Goal: Task Accomplishment & Management: Manage account settings

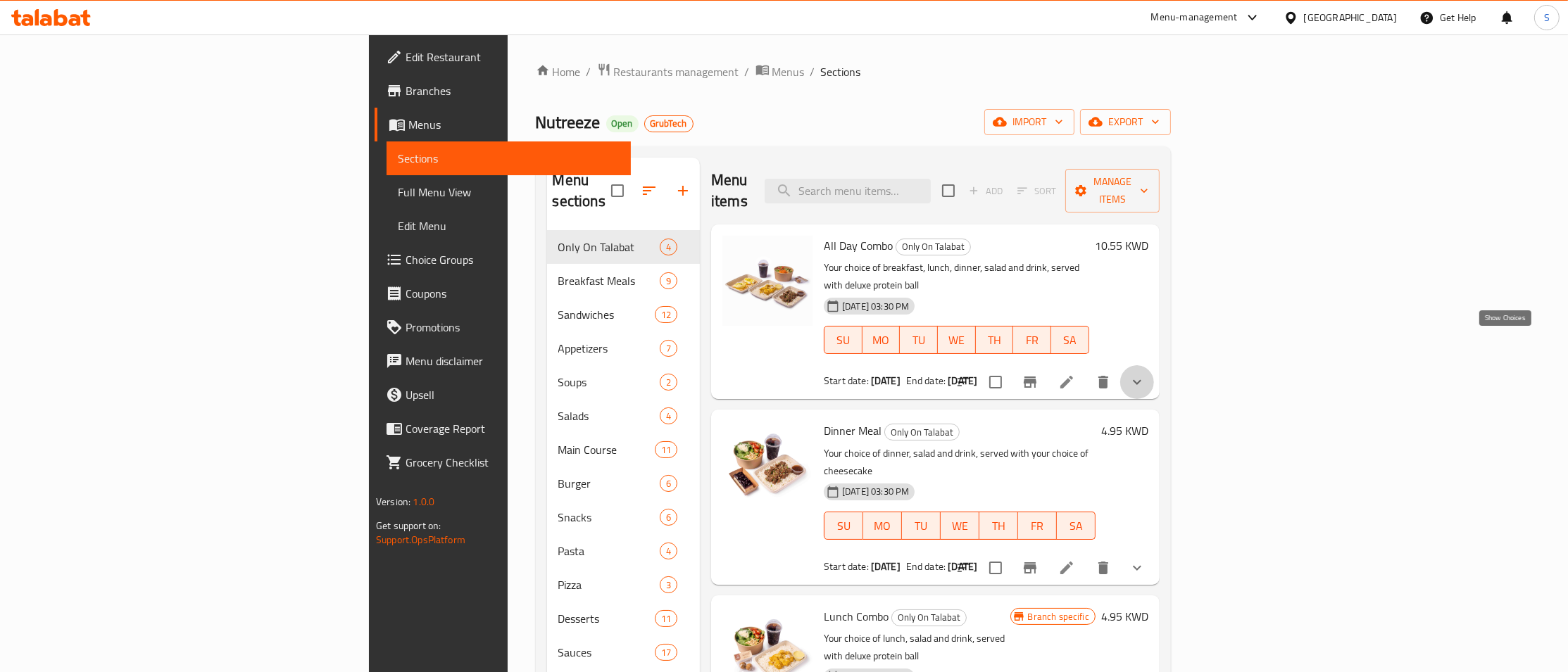
click at [1145, 374] on icon "show more" at bounding box center [1137, 382] width 17 height 17
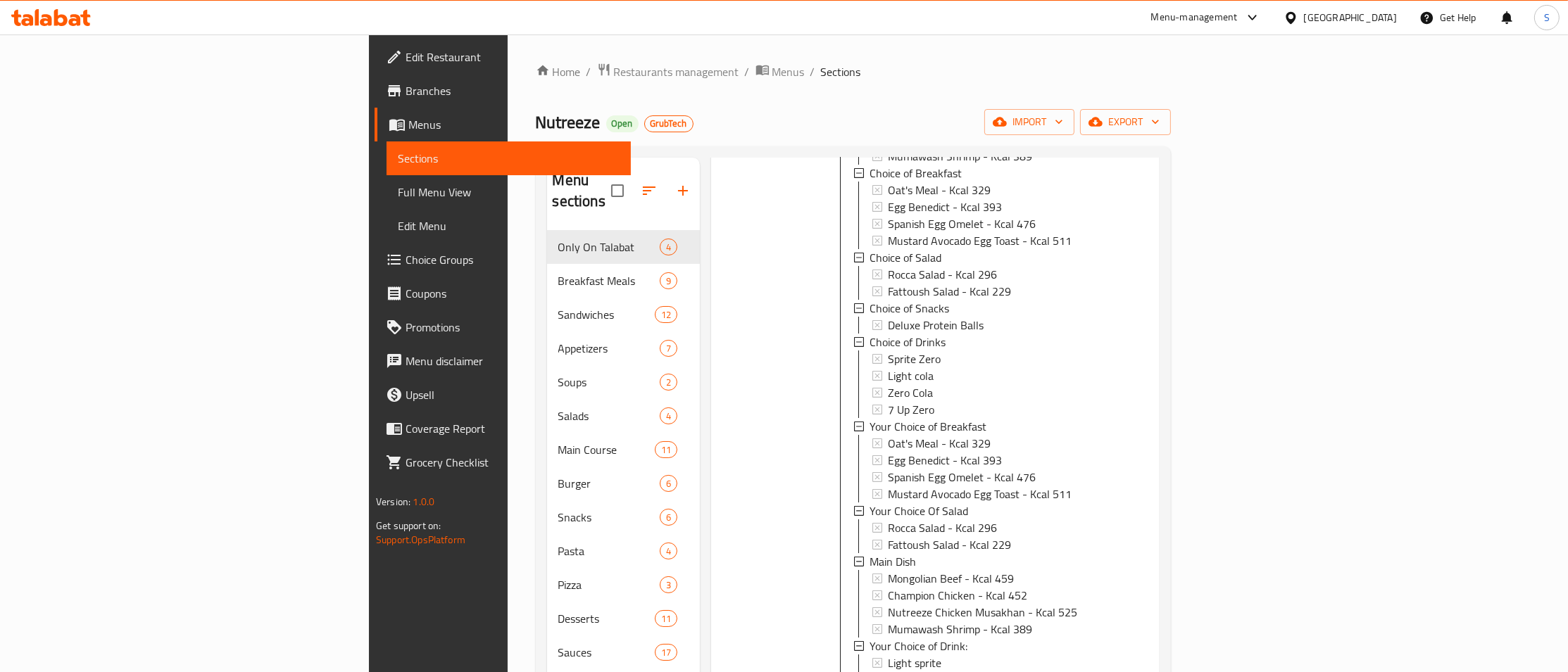
scroll to position [672, 0]
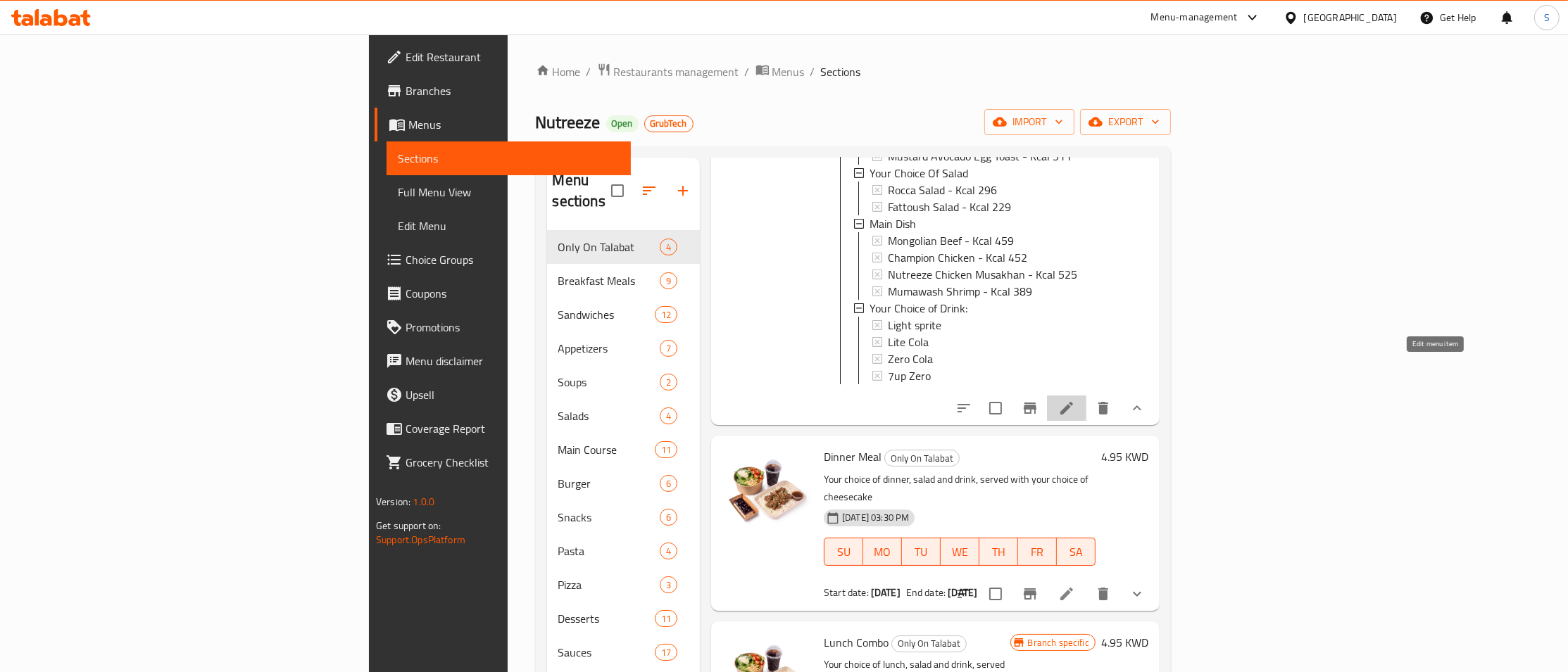
click at [1075, 400] on icon at bounding box center [1066, 408] width 17 height 17
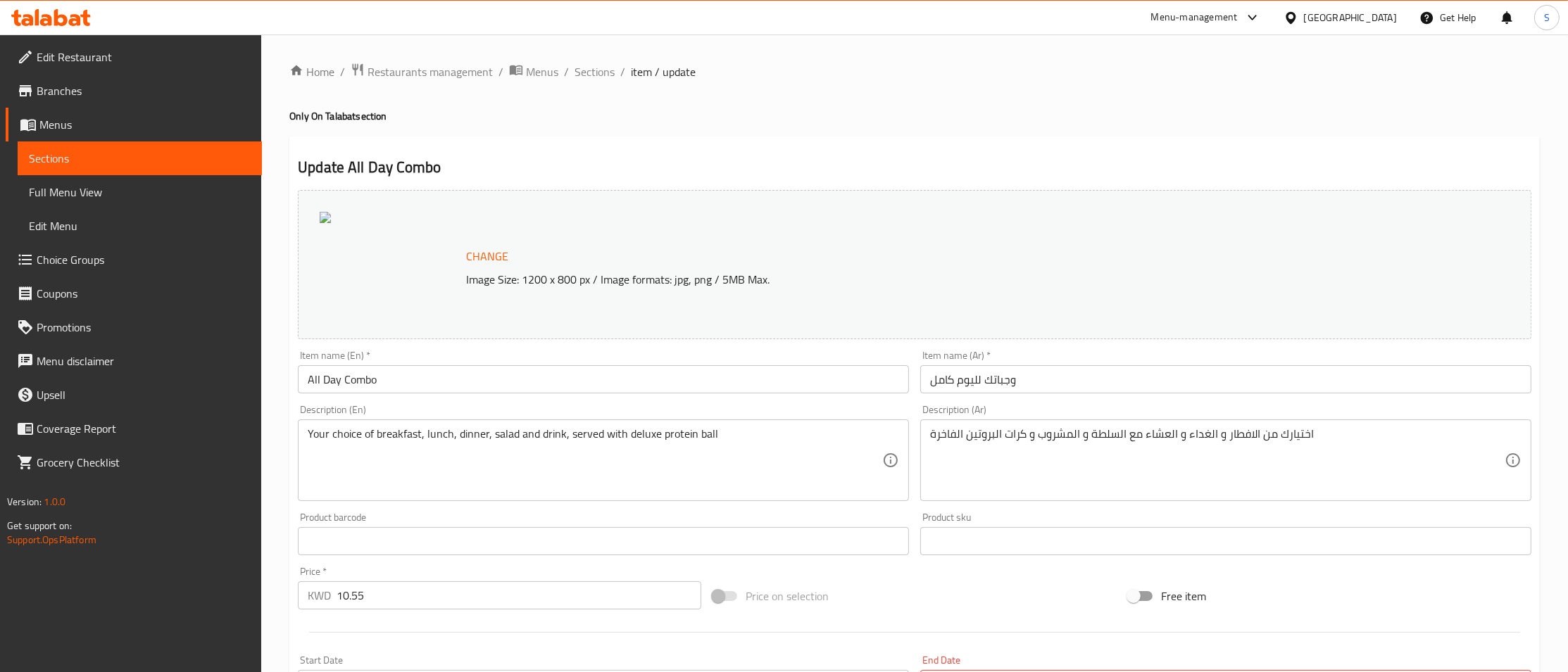
type input "اختيارك للفطور"
type input "1"
type input "اختيارك للسلطة"
type input "1"
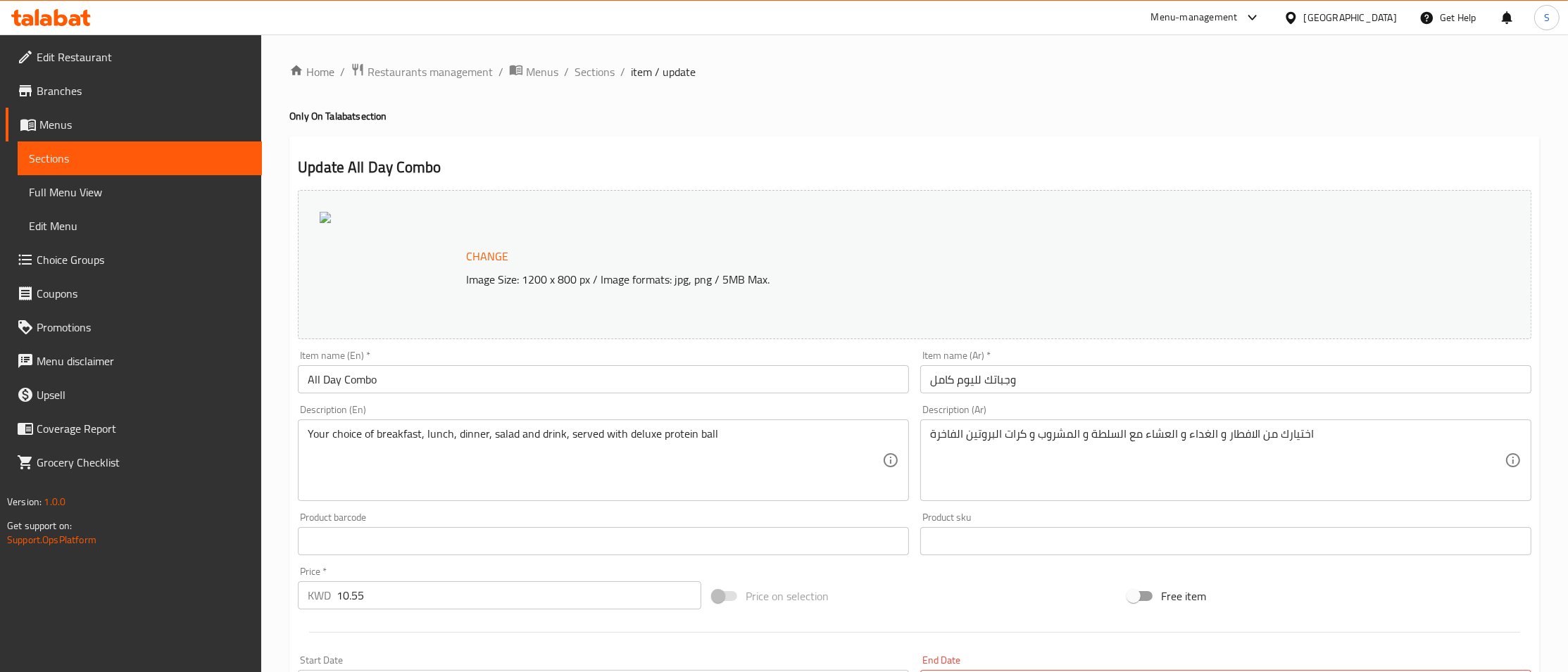
type input "1"
type input "الطبق الرئيسي"
type input "2"
type input "اختيارك للمشروب:"
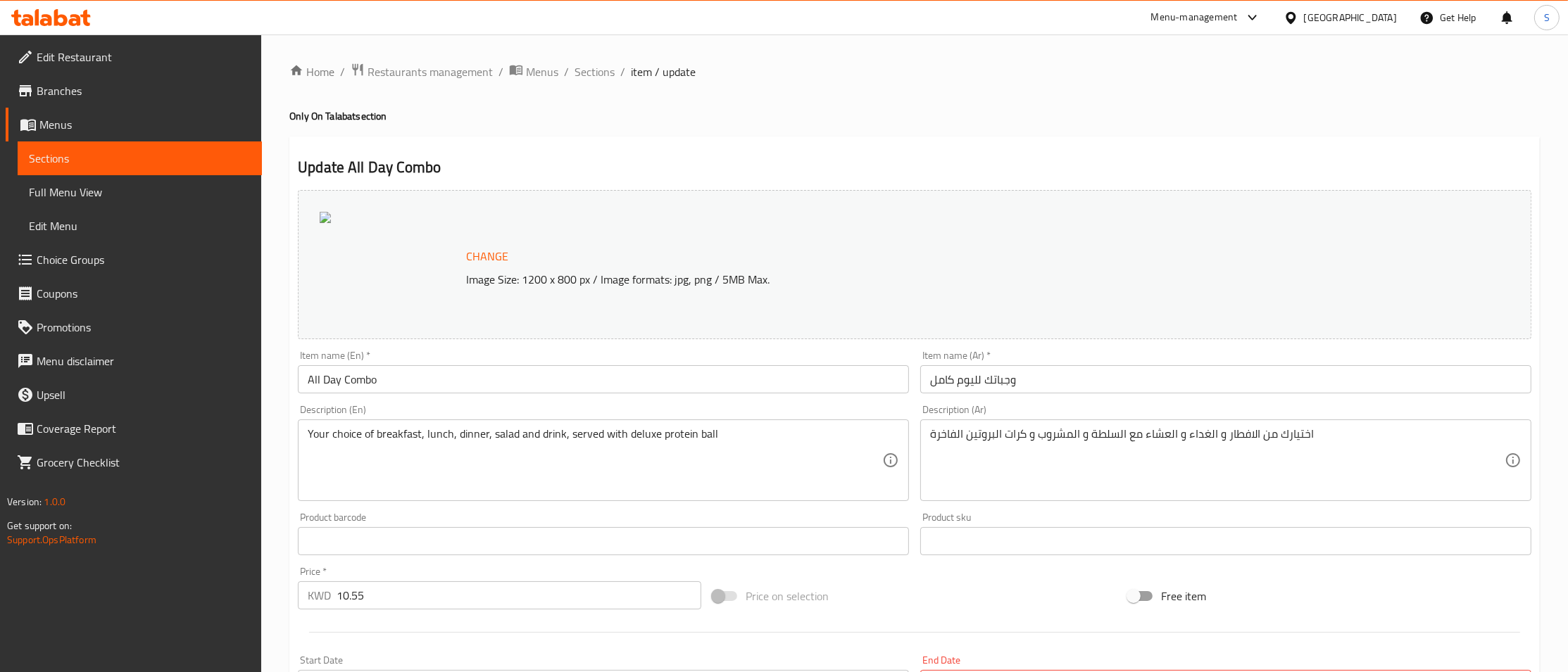
type input "1"
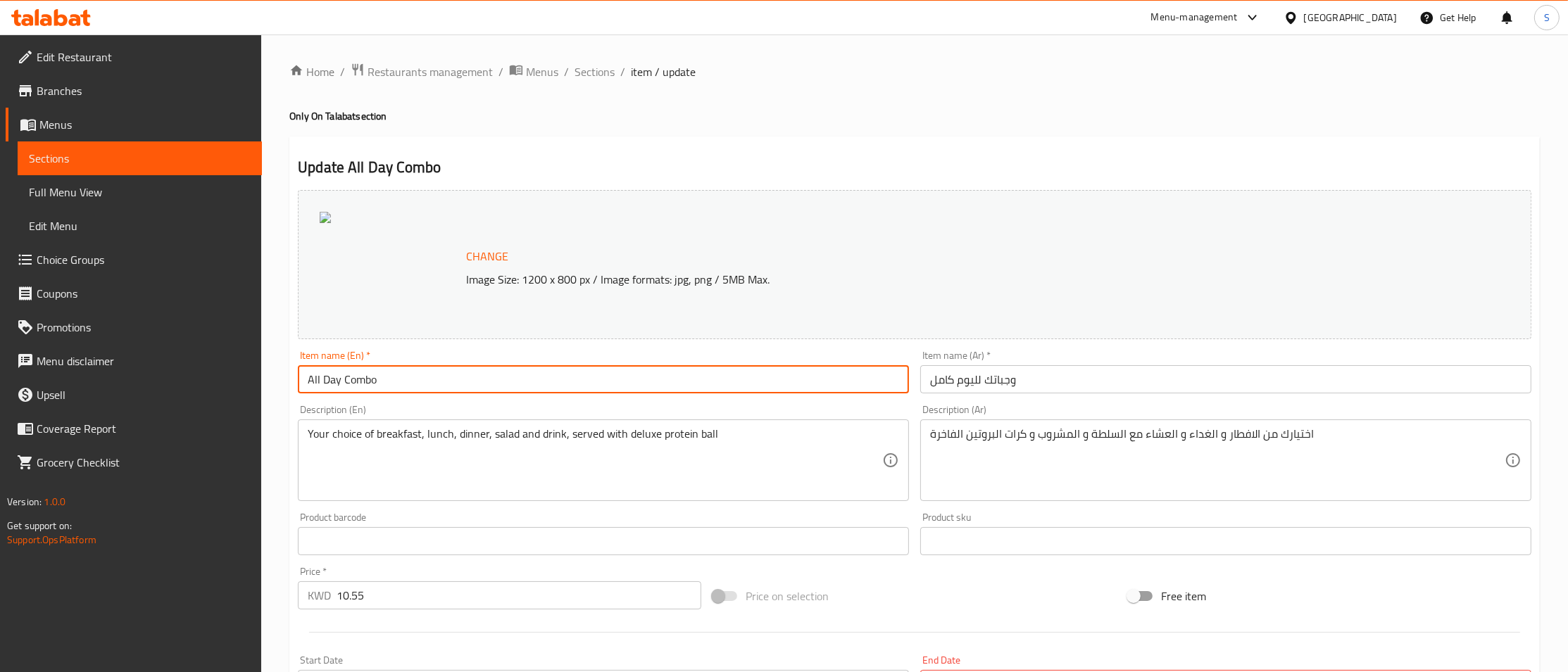
drag, startPoint x: 396, startPoint y: 392, endPoint x: 174, endPoint y: 395, distance: 222.0
click at [298, 393] on input "All Day Combo" at bounding box center [603, 379] width 611 height 28
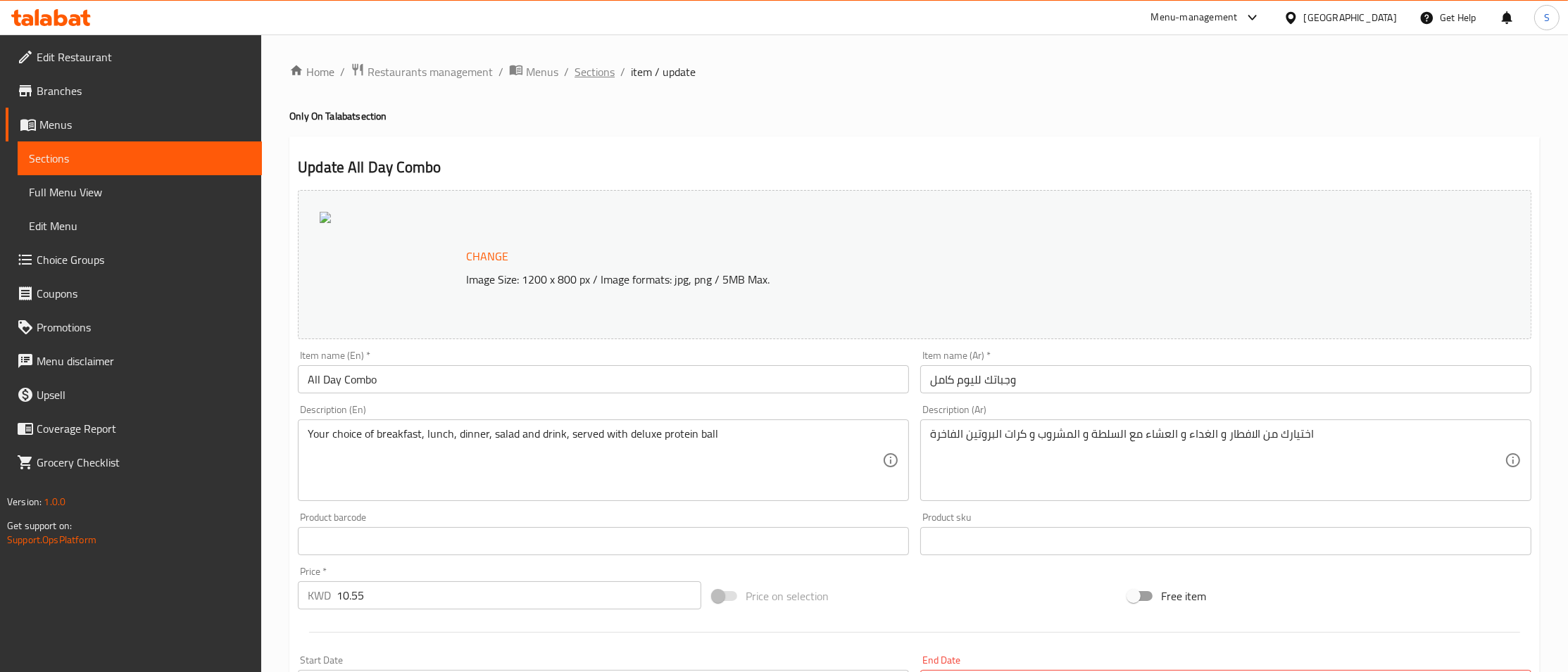
click at [594, 74] on span "Sections" at bounding box center [594, 72] width 40 height 17
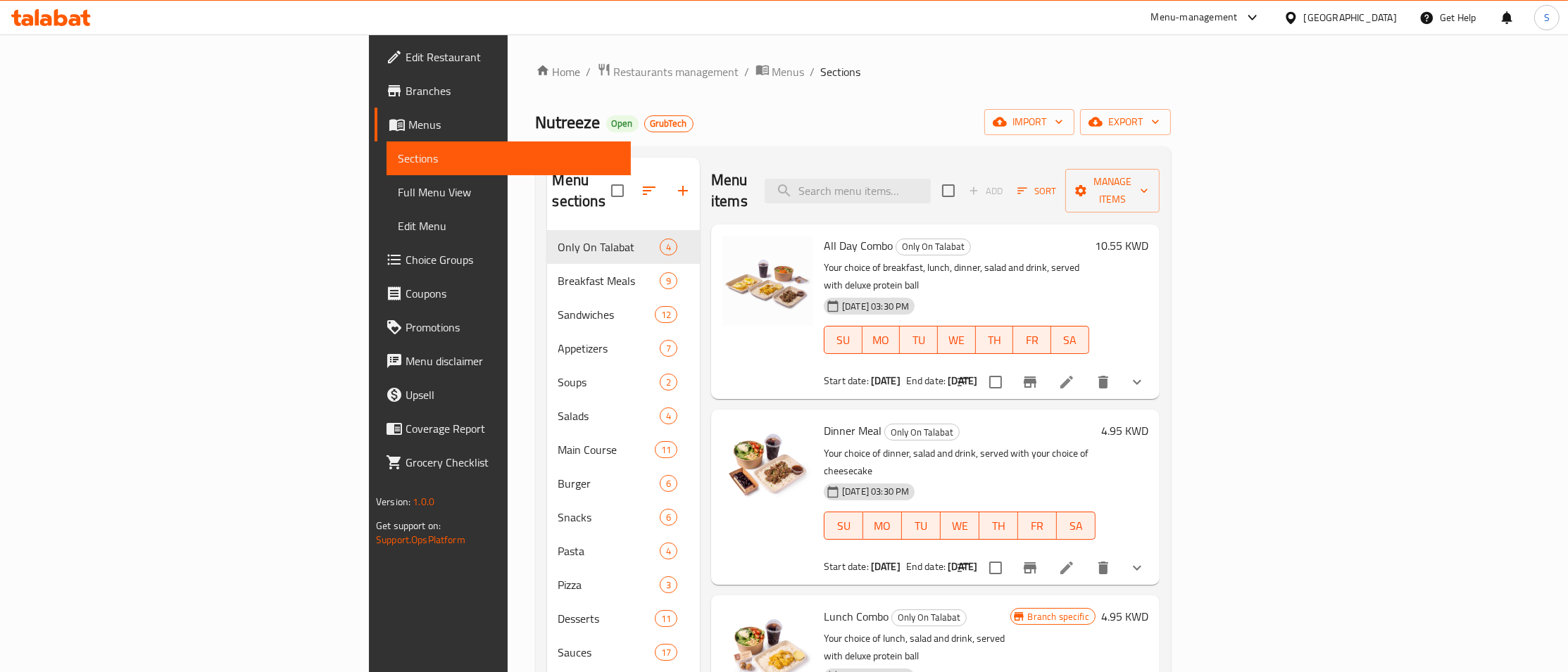
click at [1010, 168] on div "Menu items Add Sort Manage items" at bounding box center [935, 191] width 449 height 67
click at [931, 187] on input "search" at bounding box center [847, 191] width 166 height 25
paste input "All Day Combo"
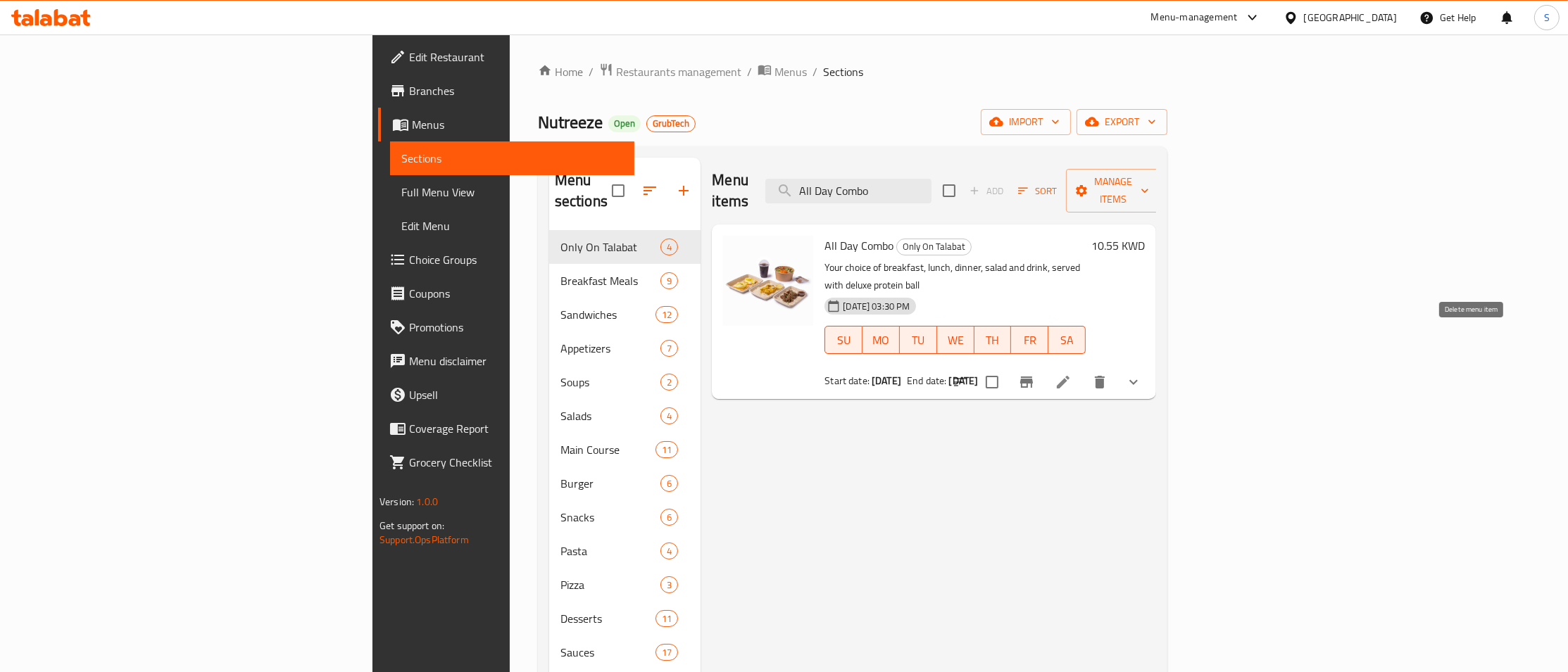
type input "All Day Combo"
click at [1138, 380] on icon "show more" at bounding box center [1133, 383] width 8 height 5
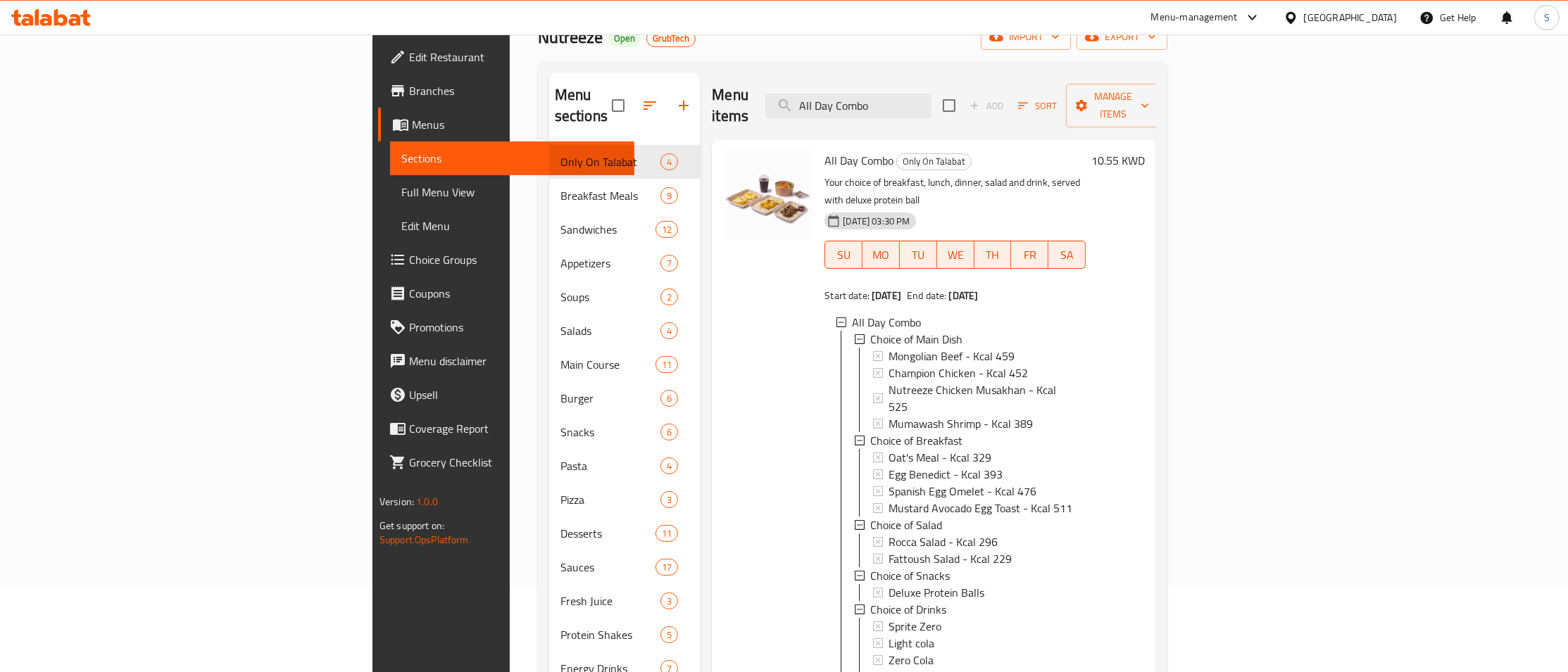
scroll to position [76, 0]
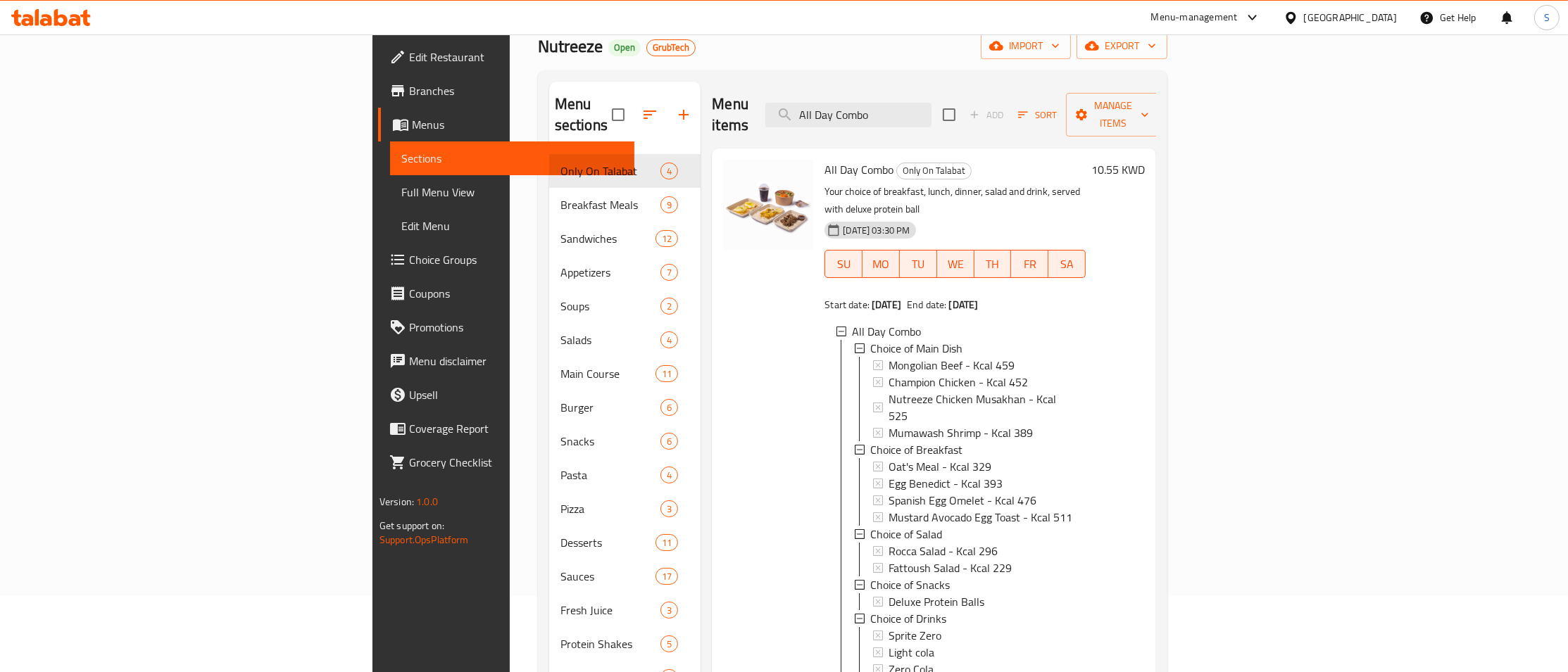
click at [1085, 183] on p "Your choice of breakfast, lunch, dinner, salad and drink, served with deluxe pr…" at bounding box center [955, 201] width 261 height 35
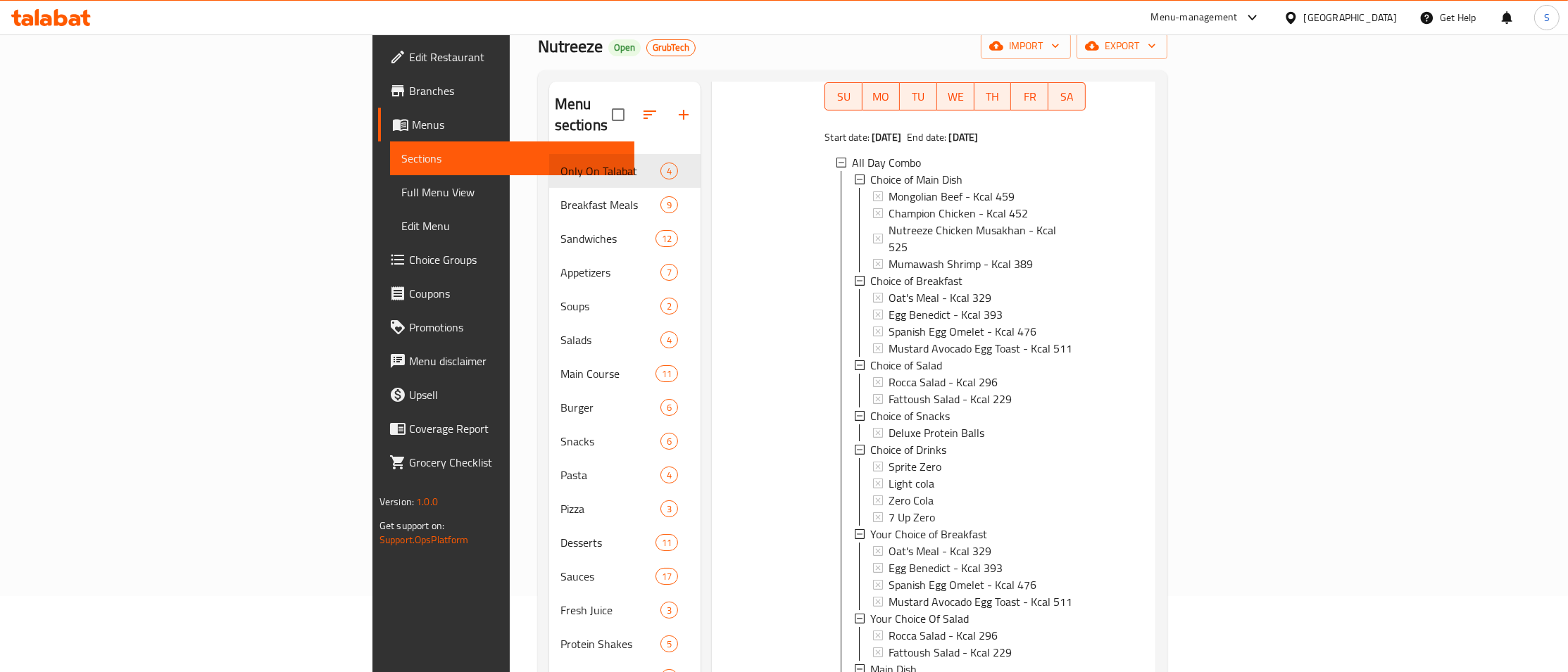
scroll to position [258, 0]
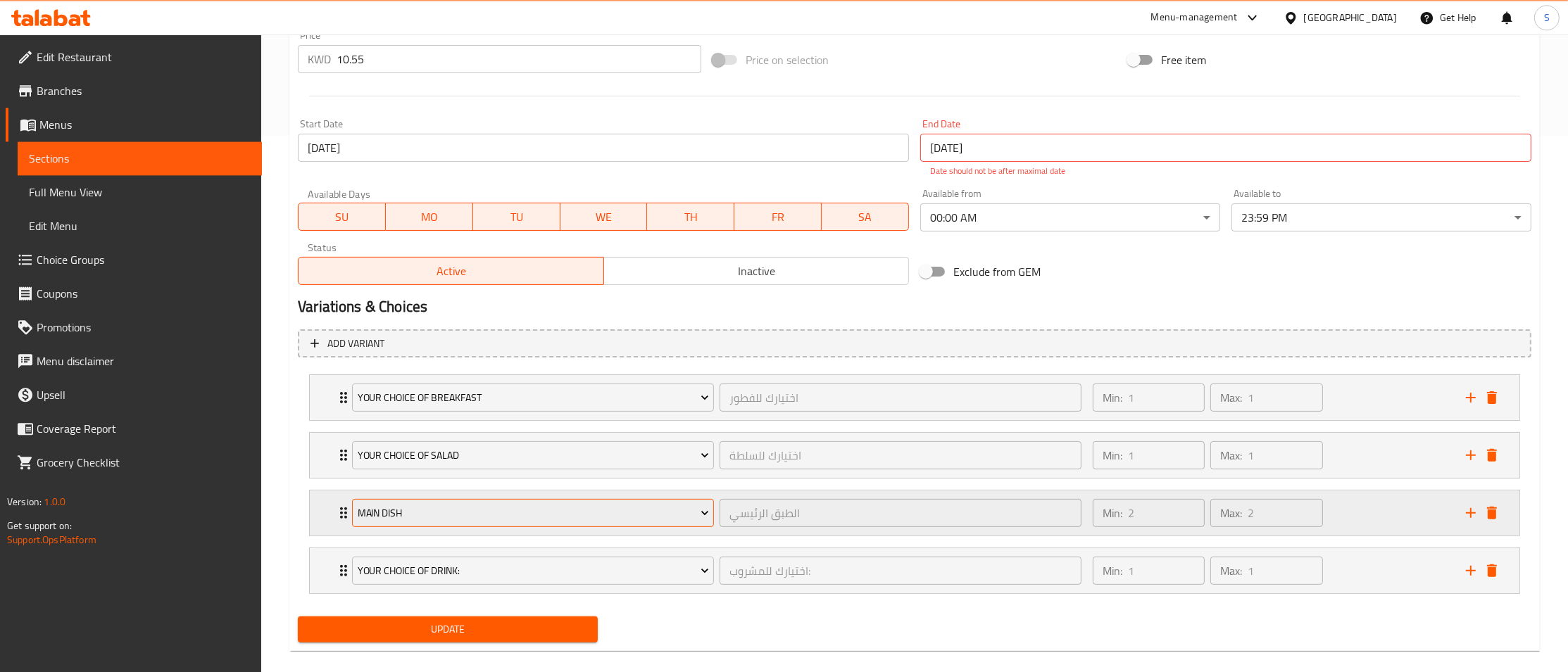
scroll to position [555, 0]
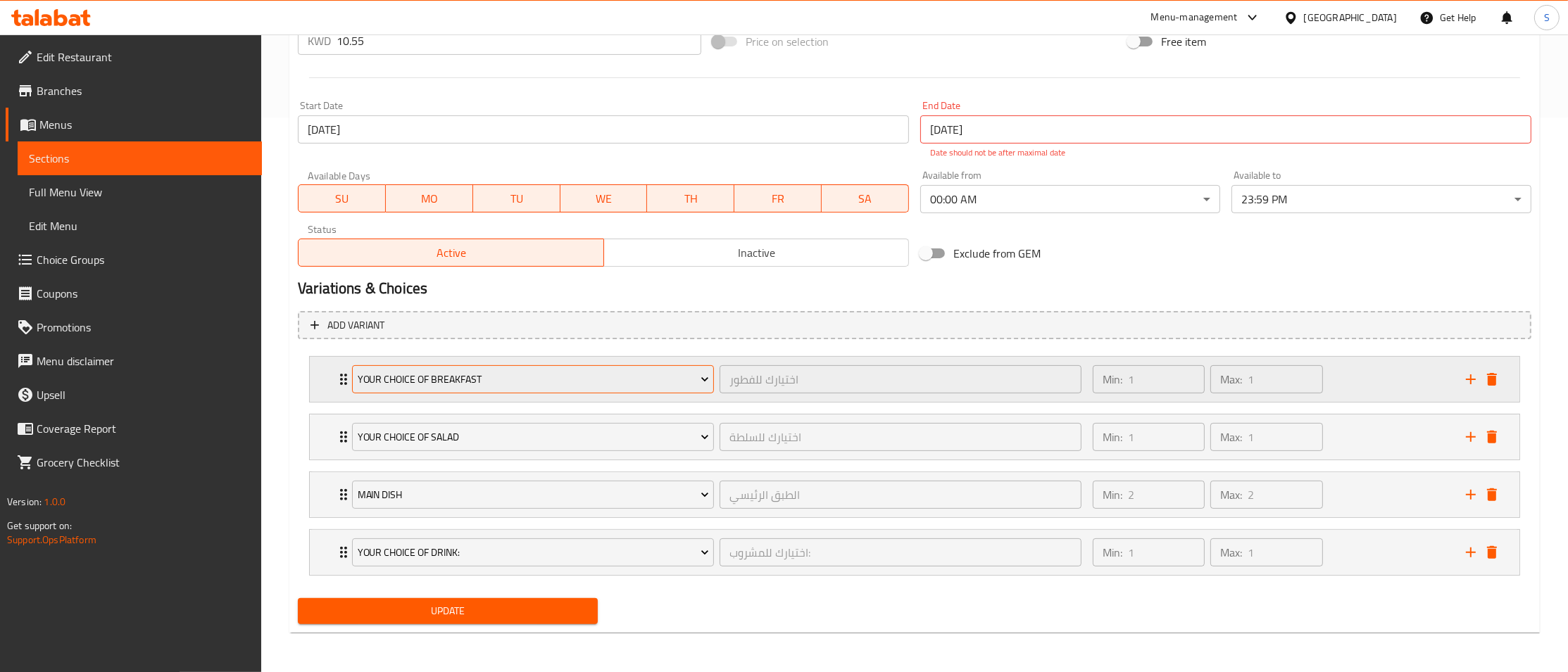
click at [355, 380] on button "Your Choice of Breakfast" at bounding box center [532, 379] width 361 height 28
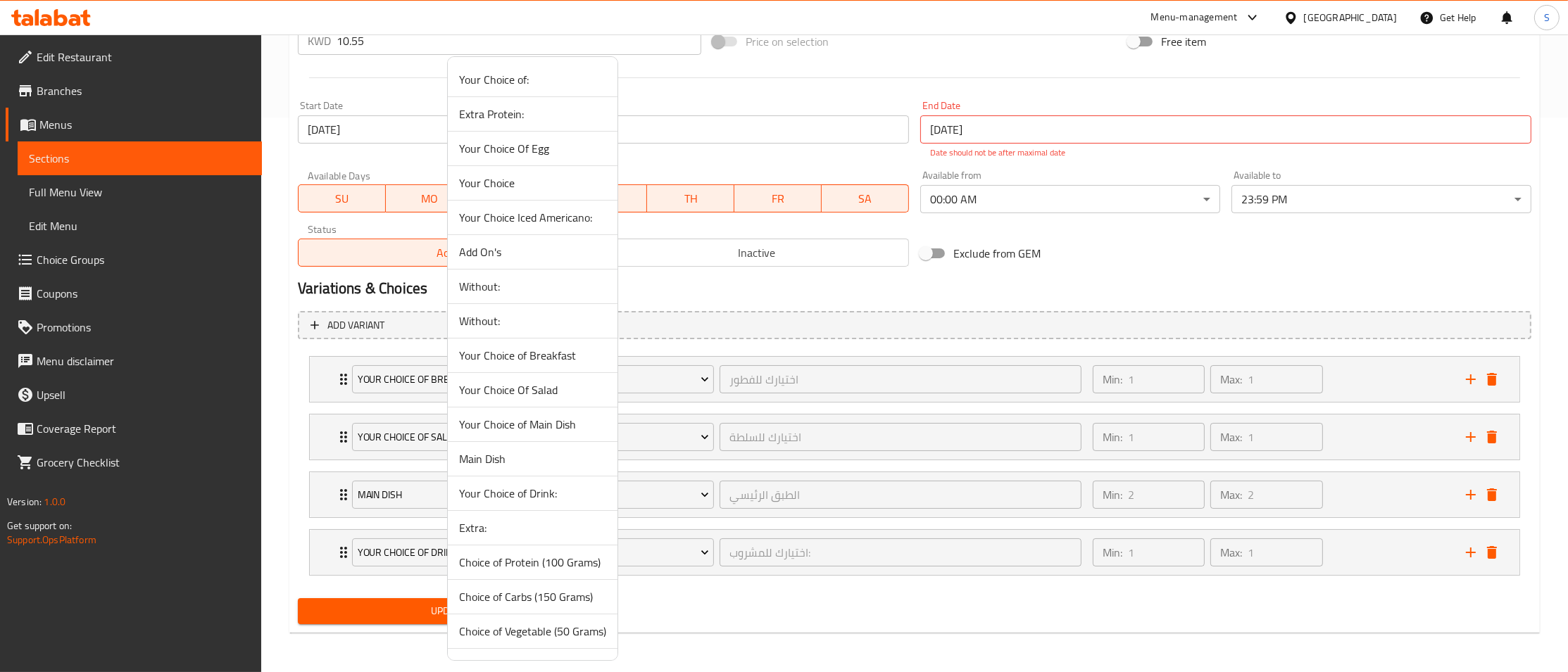
click at [333, 376] on div at bounding box center [784, 336] width 1568 height 672
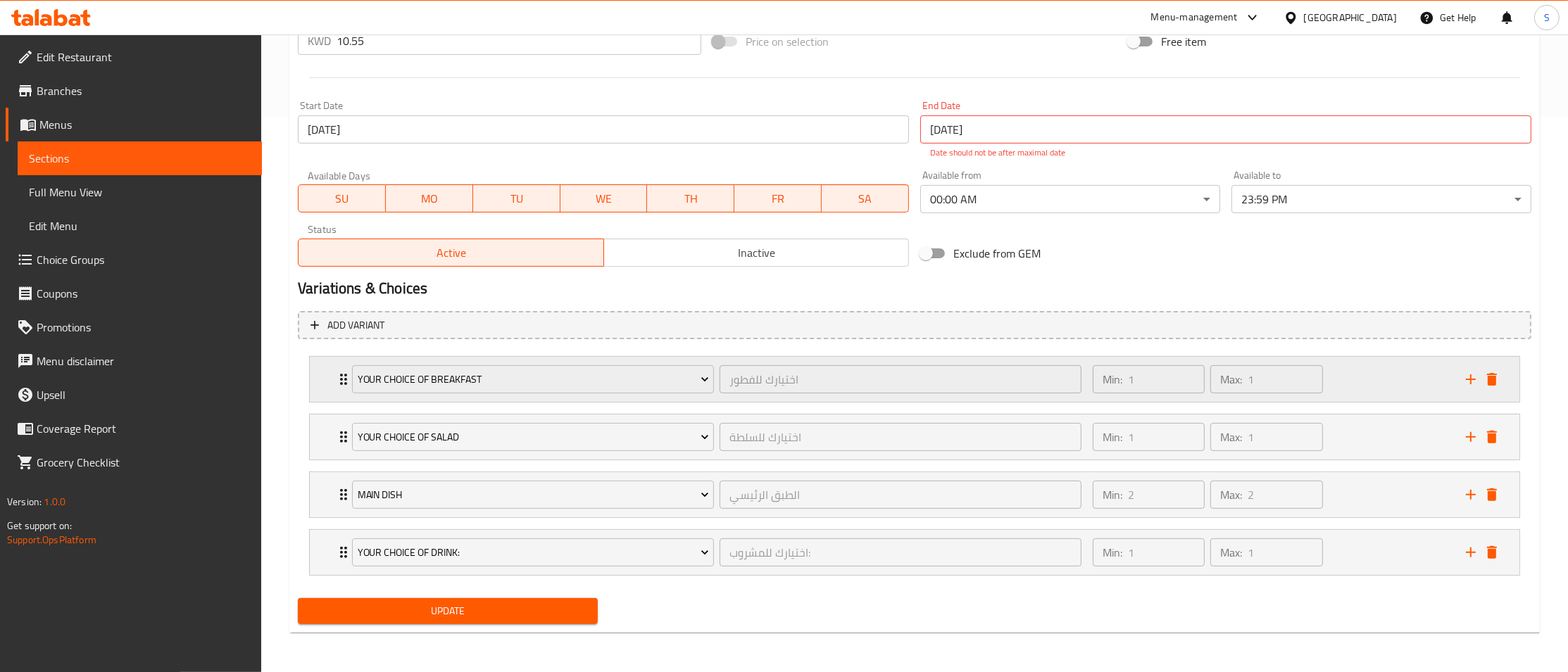
click at [352, 383] on div "Your Choice of Breakfast" at bounding box center [533, 379] width 368 height 34
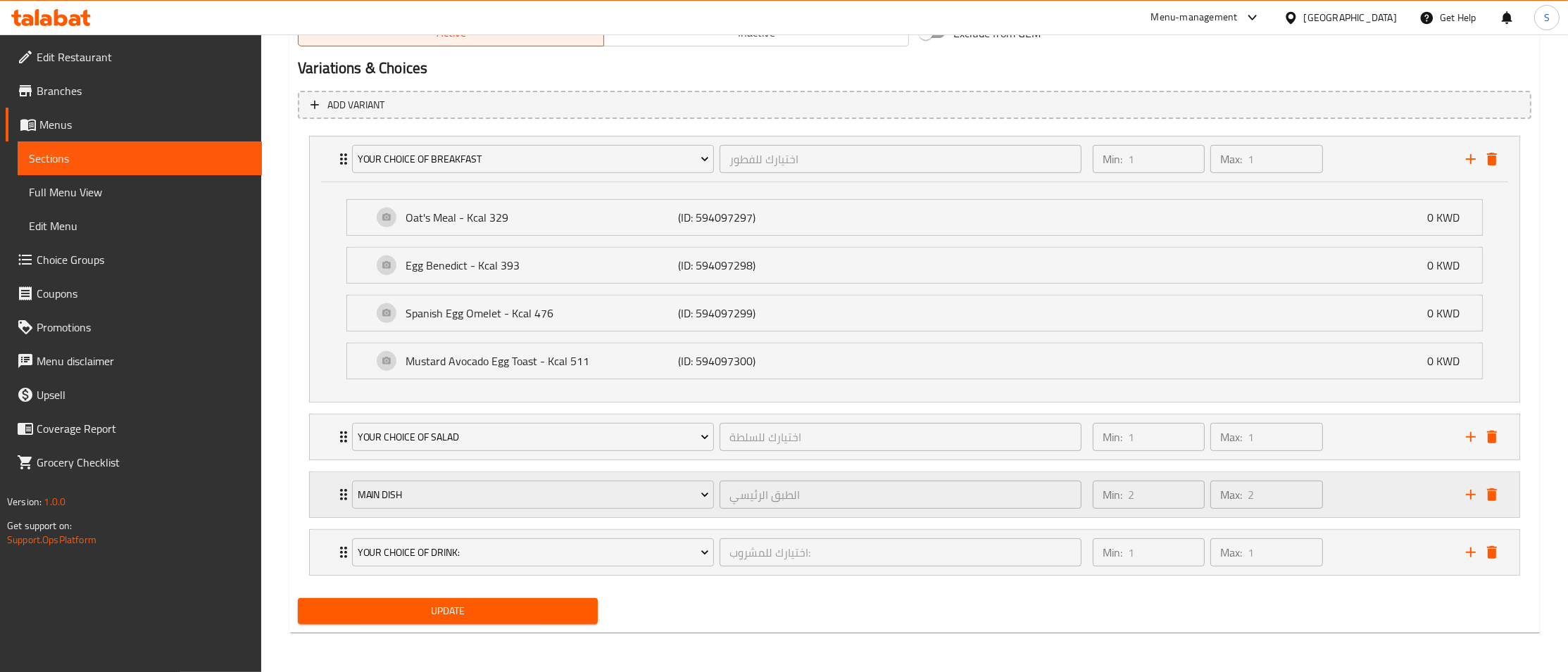
scroll to position [778, 0]
click at [343, 544] on icon "Expand" at bounding box center [343, 552] width 17 height 17
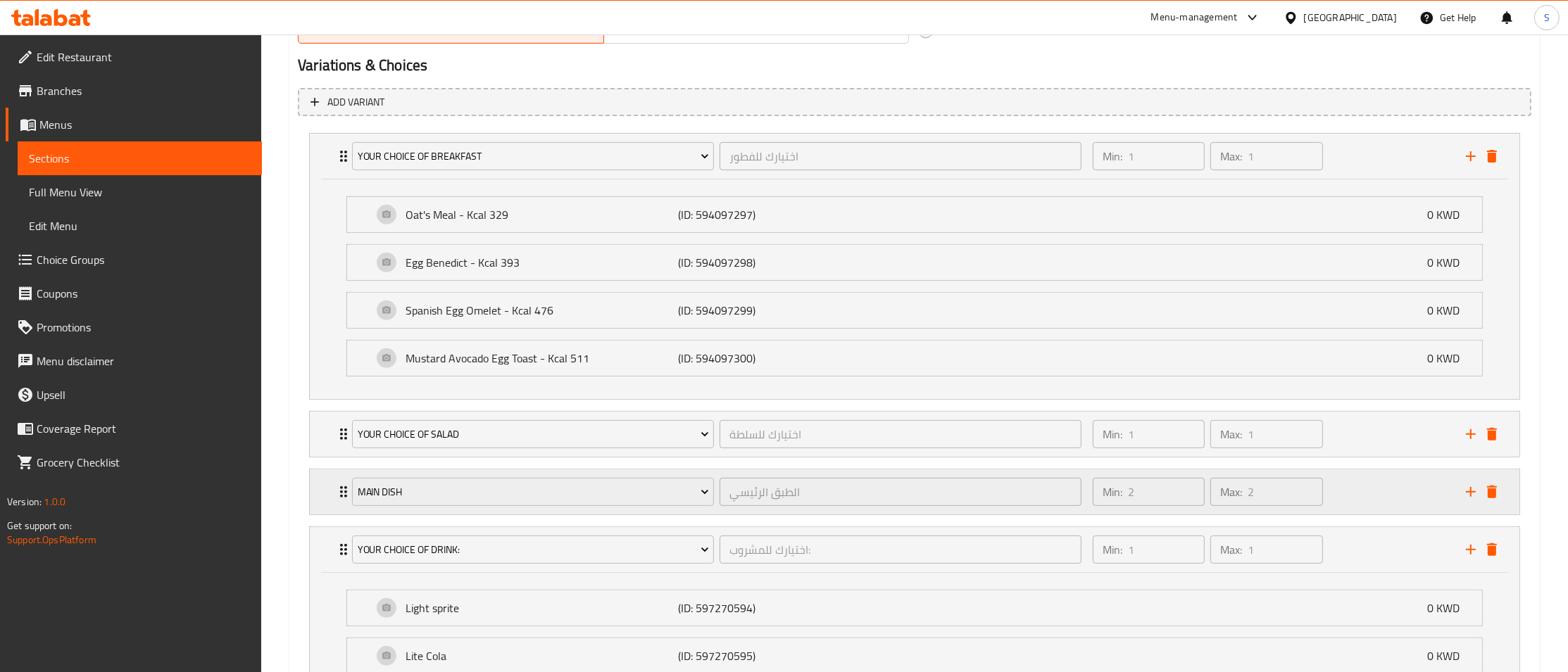
click at [338, 500] on icon "Expand" at bounding box center [343, 492] width 17 height 17
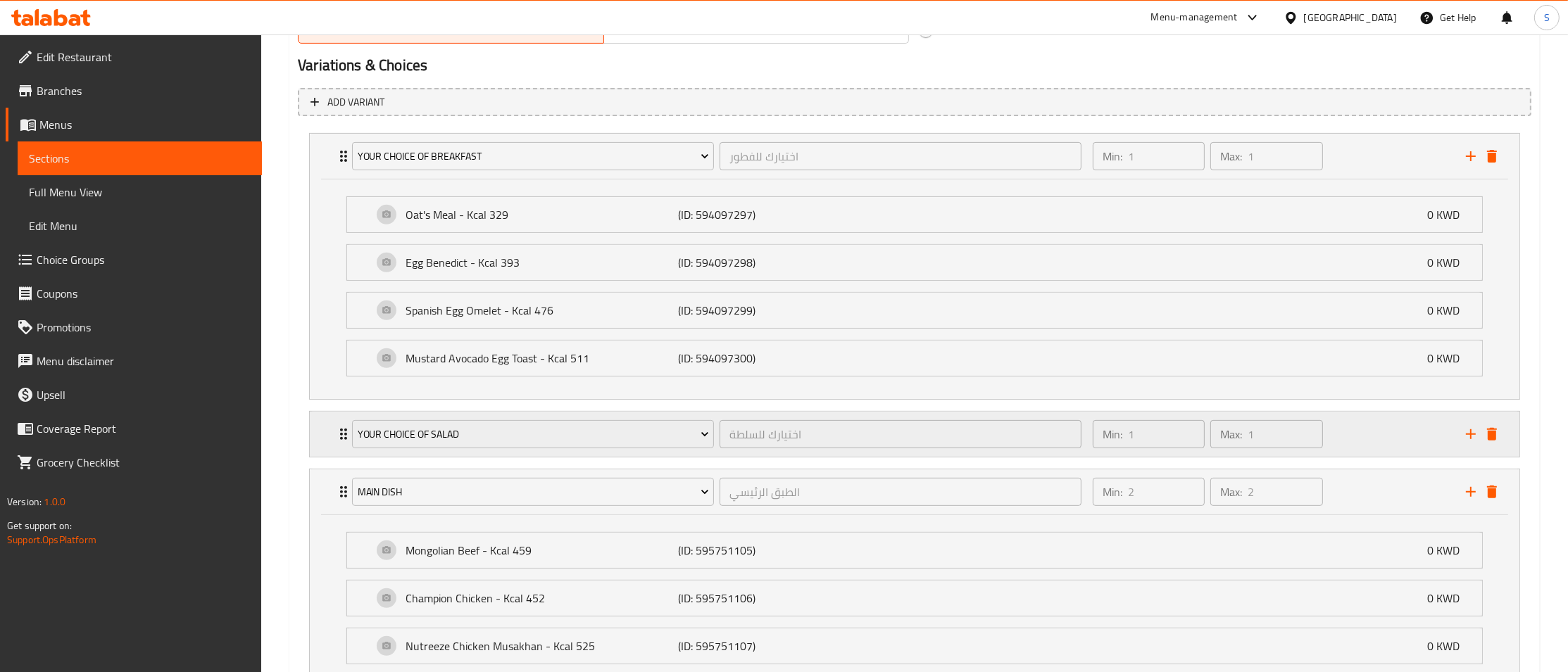
click at [340, 438] on icon "Expand" at bounding box center [343, 434] width 17 height 17
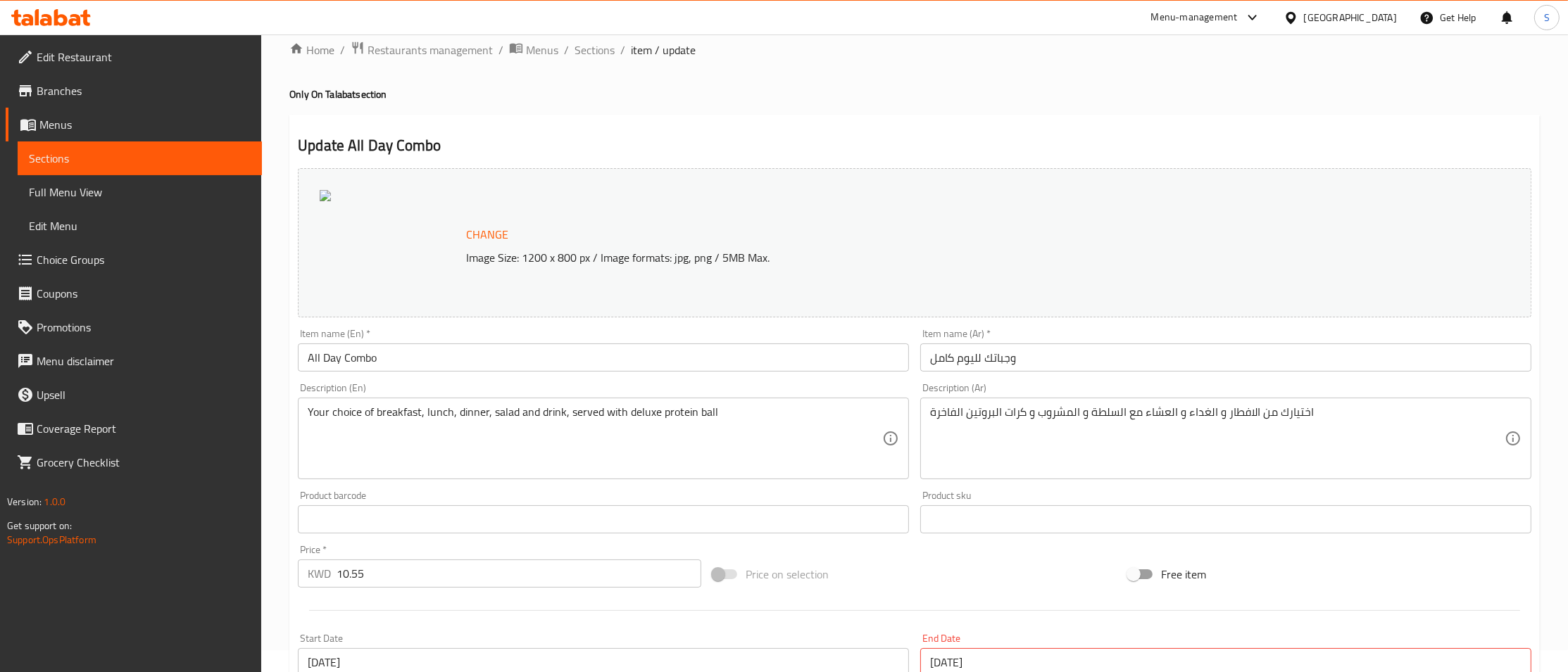
scroll to position [0, 0]
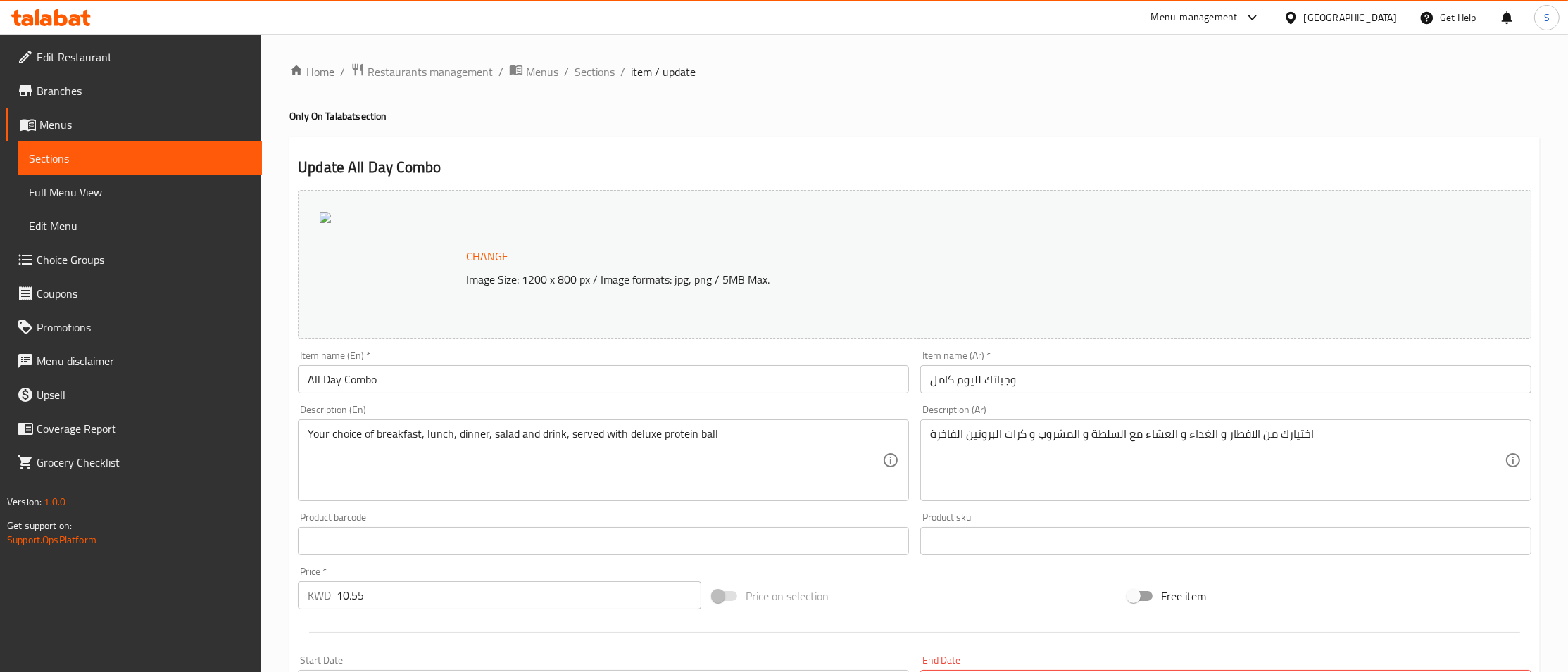
click at [596, 80] on span "Sections" at bounding box center [594, 72] width 40 height 17
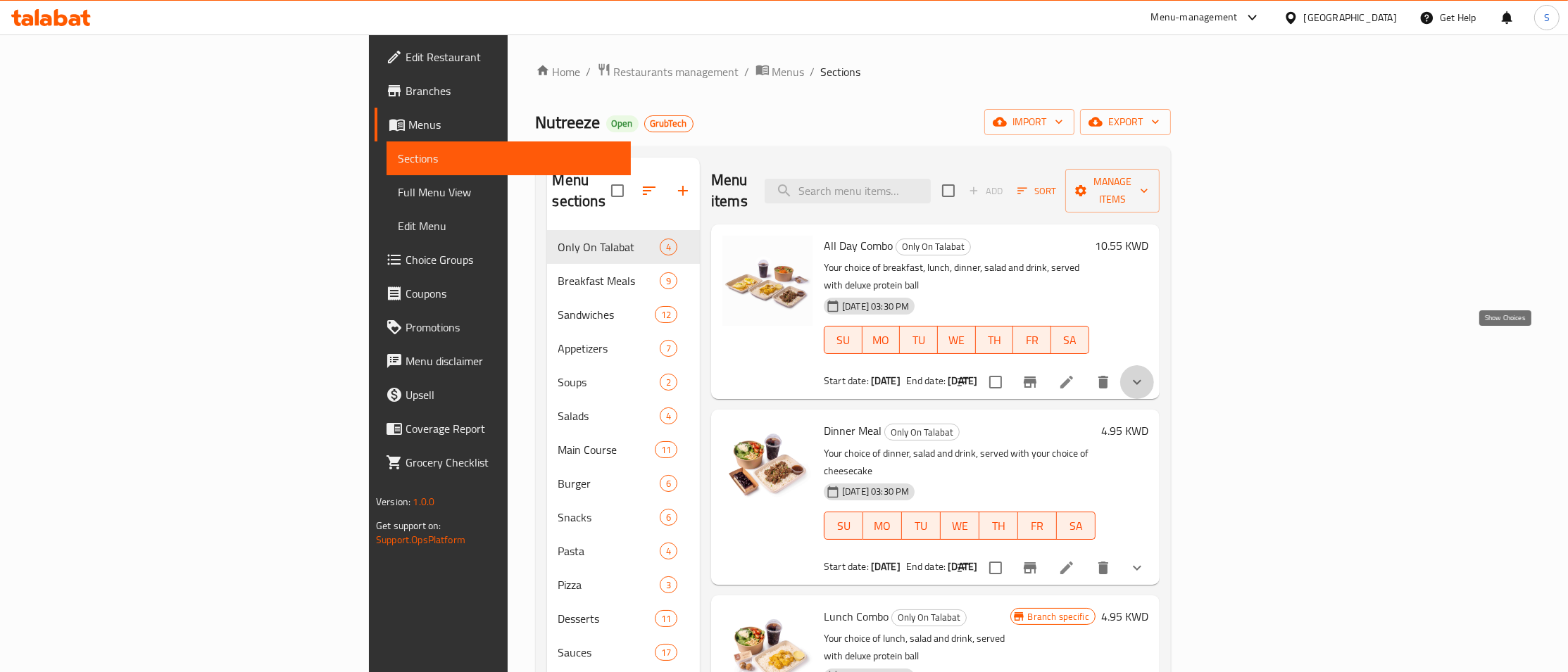
click at [1141, 380] on icon "show more" at bounding box center [1137, 383] width 8 height 5
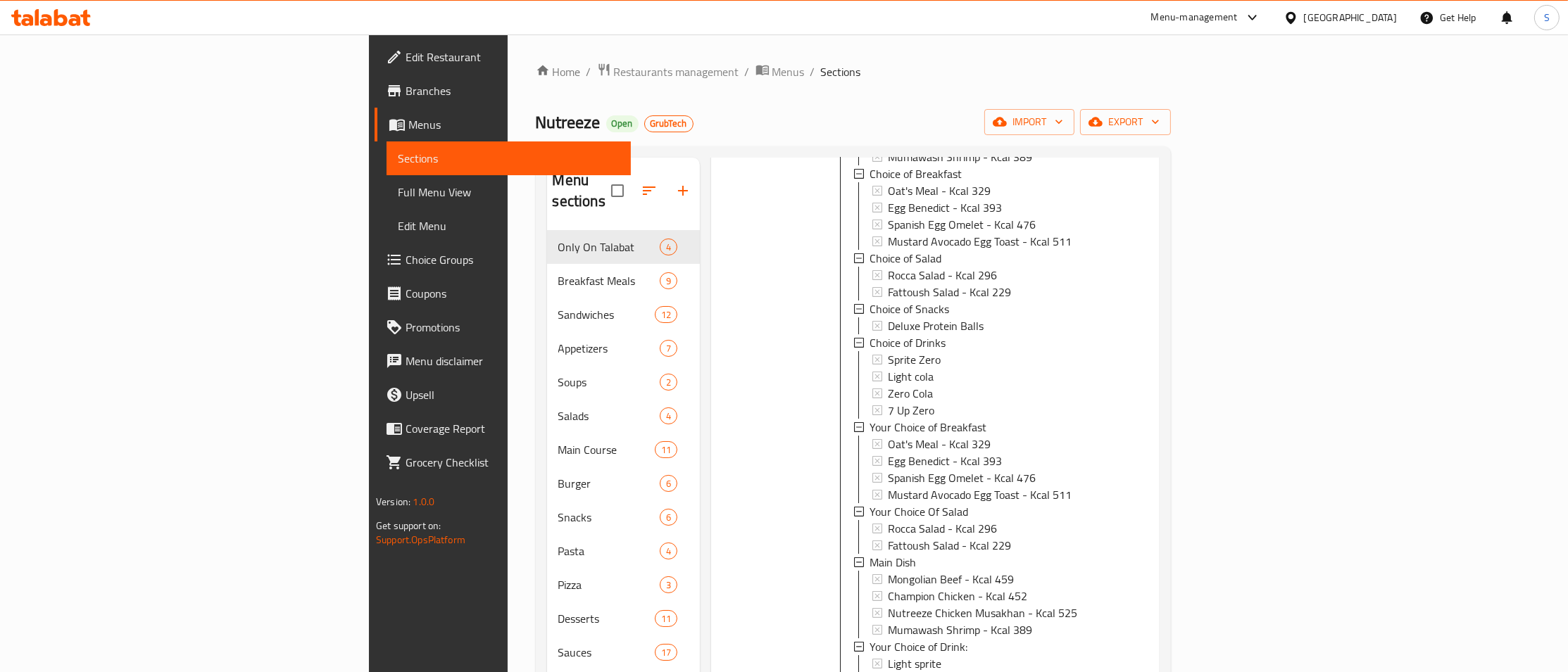
scroll to position [334, 0]
click at [614, 72] on span "Restaurants management" at bounding box center [676, 72] width 125 height 17
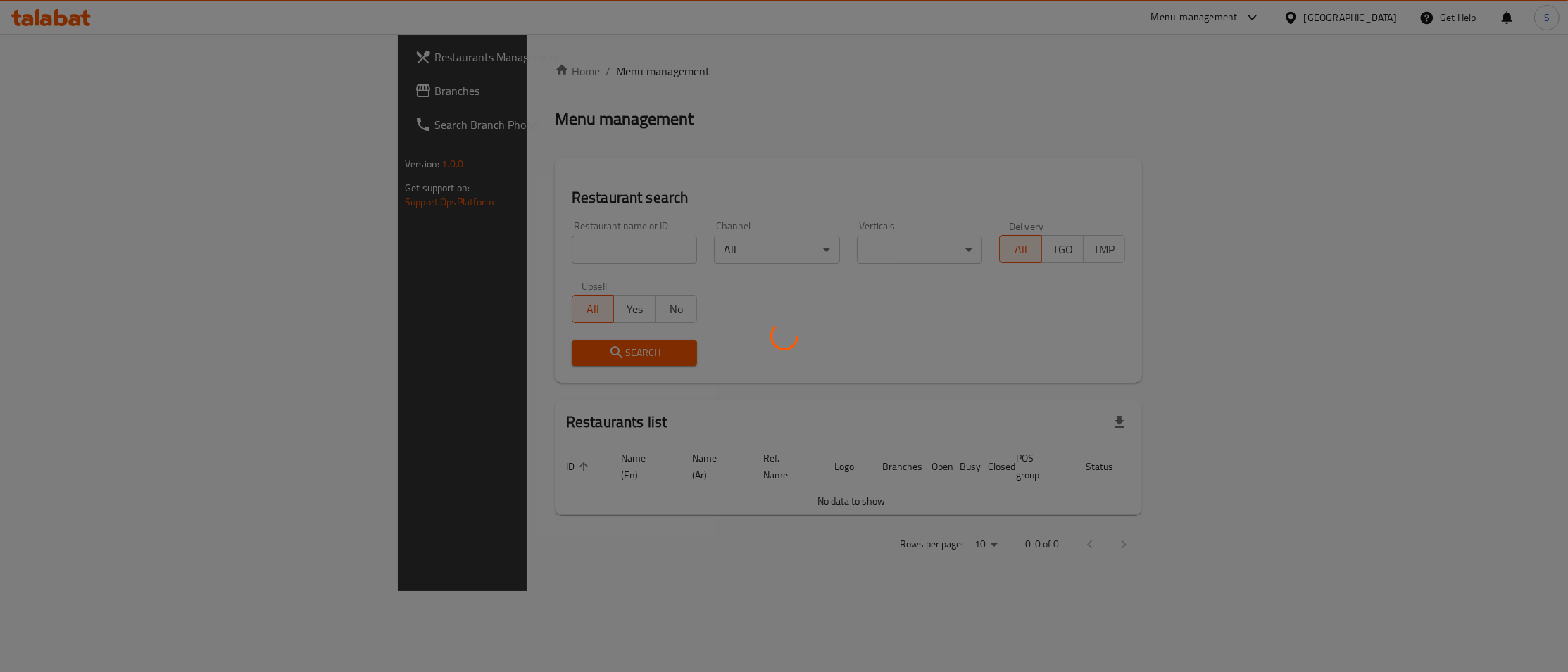
click at [458, 258] on div at bounding box center [784, 336] width 1568 height 672
click at [451, 248] on div at bounding box center [784, 336] width 1568 height 672
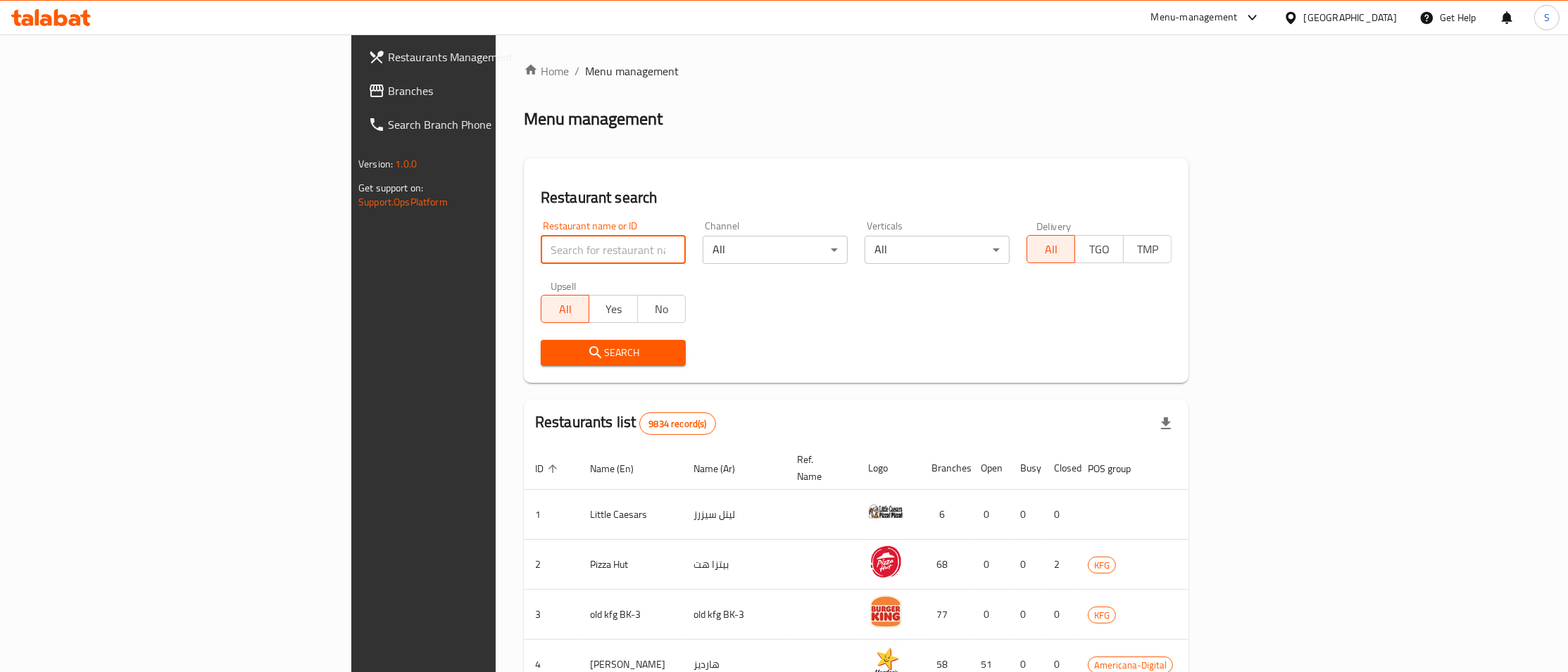
click at [540, 242] on input "search" at bounding box center [612, 249] width 145 height 28
paste input "Negru coffee"
type input "Negru coffee"
click button "Search" at bounding box center [612, 353] width 145 height 26
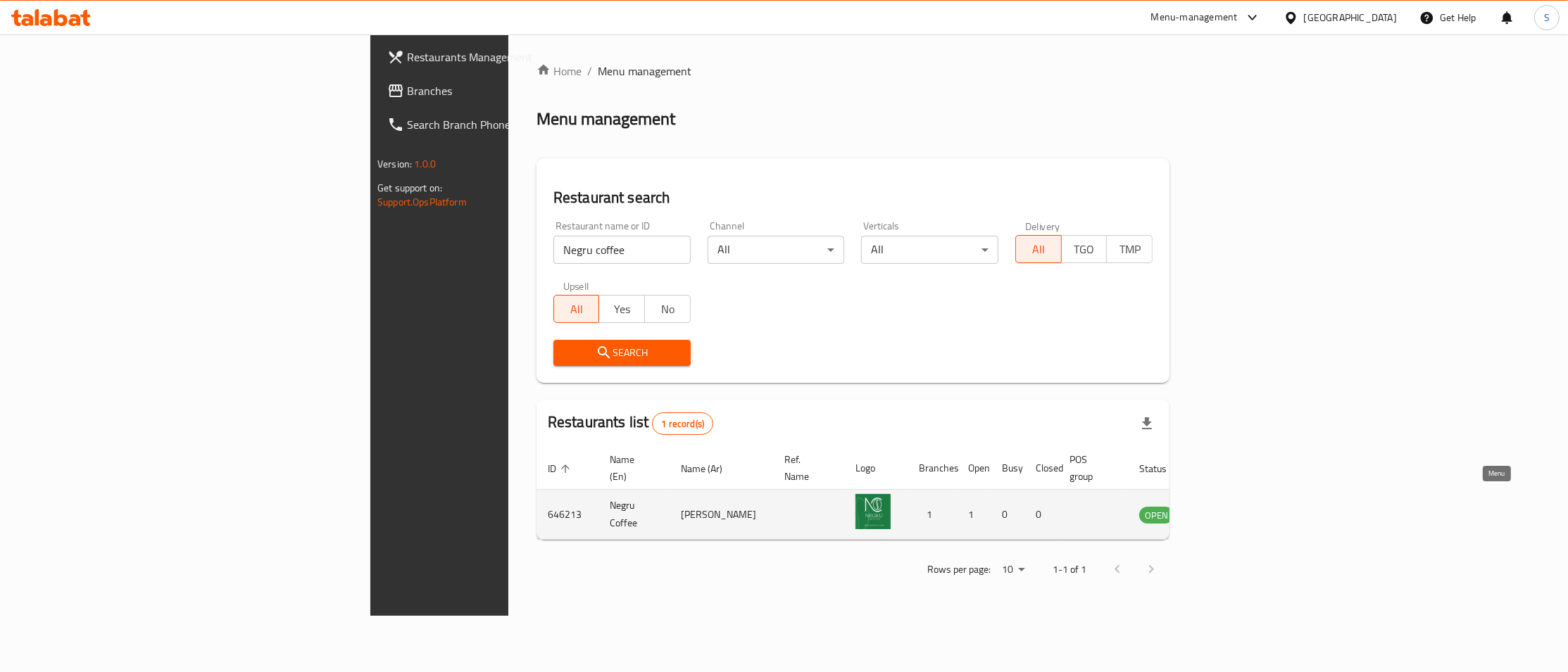
click at [1229, 510] on icon "enhanced table" at bounding box center [1222, 516] width 15 height 12
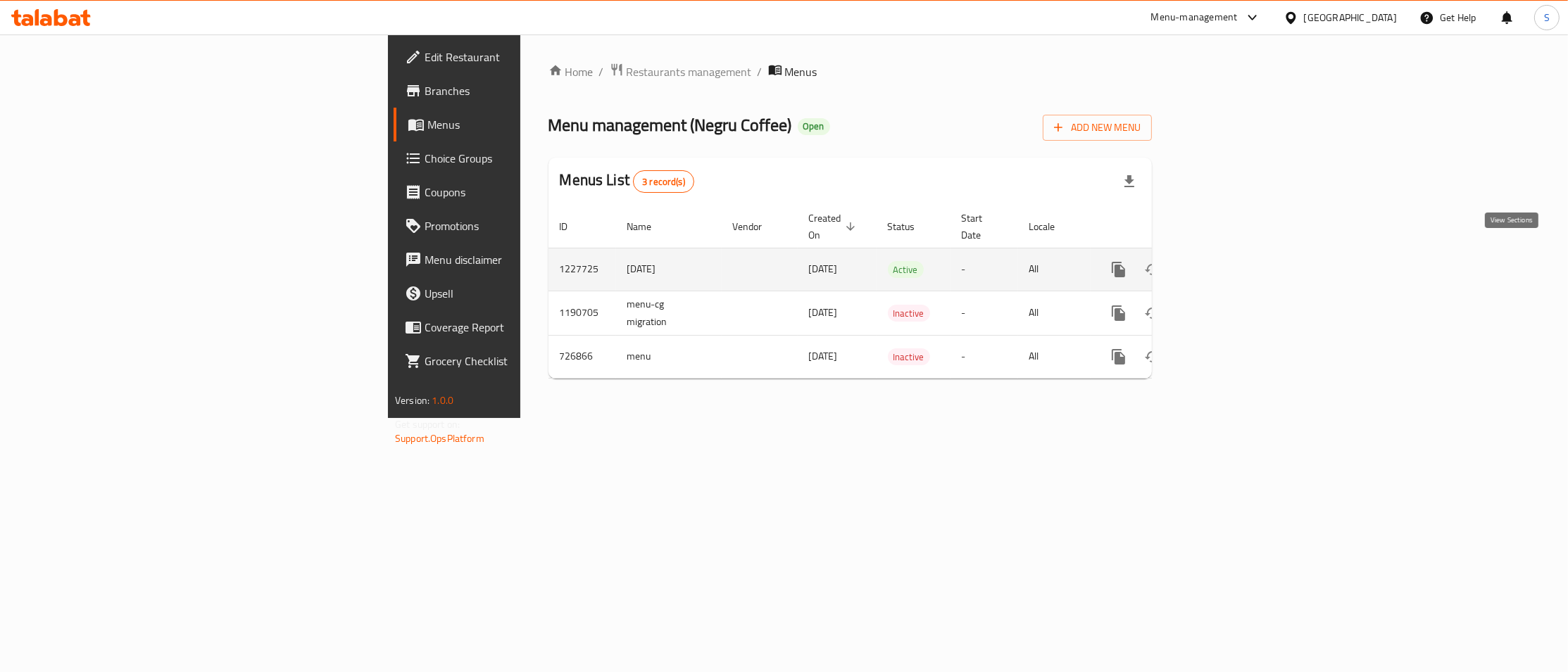
click at [1226, 263] on icon "enhanced table" at bounding box center [1220, 269] width 13 height 13
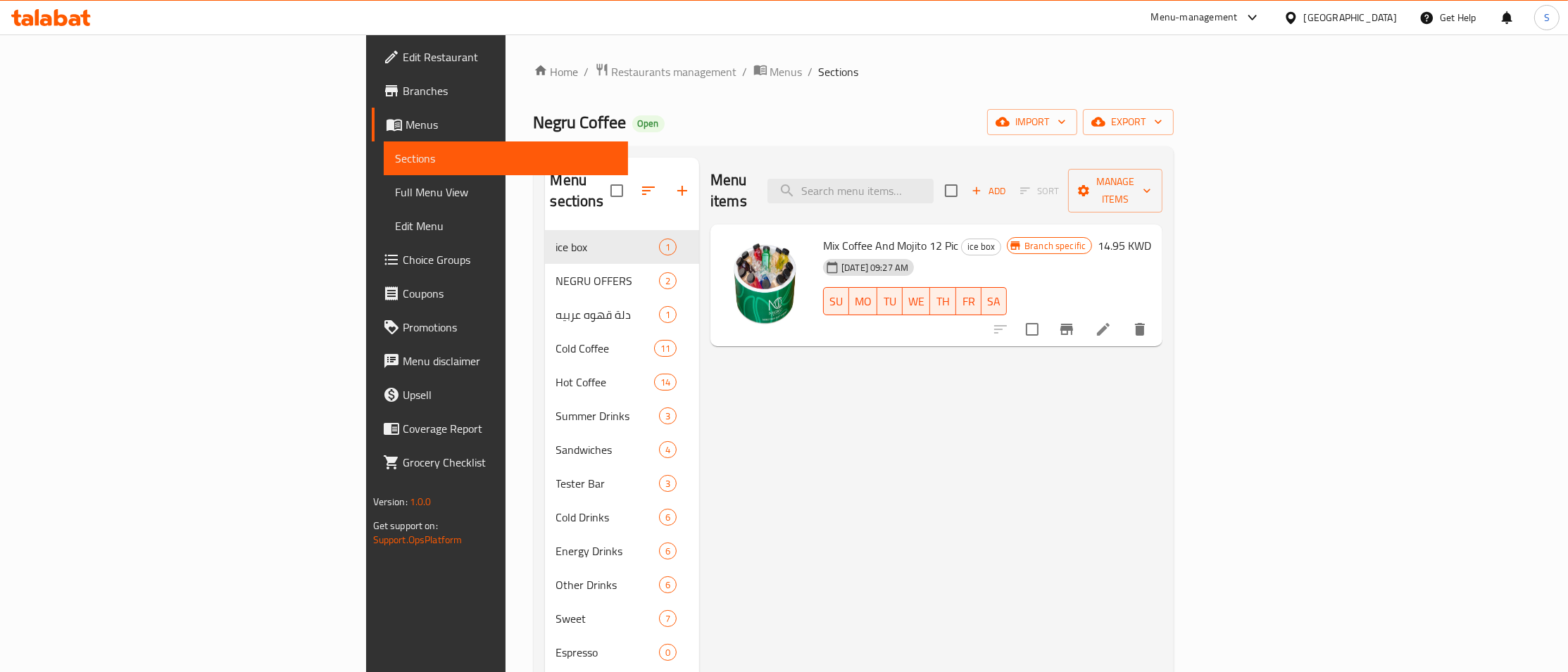
click at [402, 94] on span "Branches" at bounding box center [509, 91] width 214 height 17
